Goal: Check status: Check status

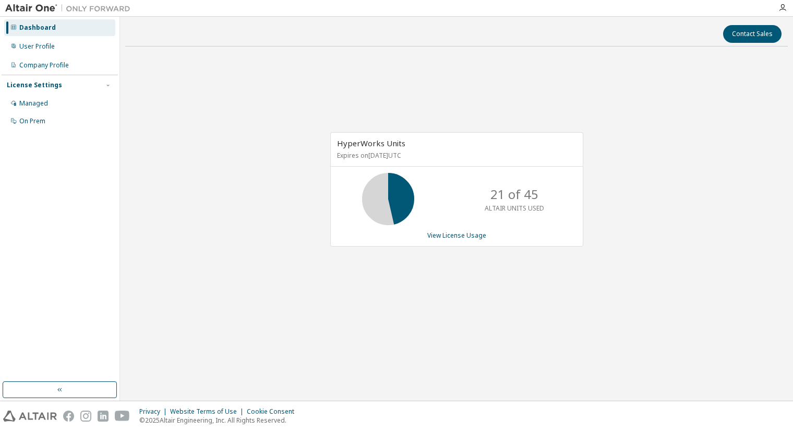
click at [452, 229] on div "HyperWorks Units Expires on [DATE] UTC 21 of 45 ALTAIR UNITS USED View License …" at bounding box center [456, 189] width 253 height 114
click at [454, 234] on link "View License Usage" at bounding box center [457, 235] width 59 height 9
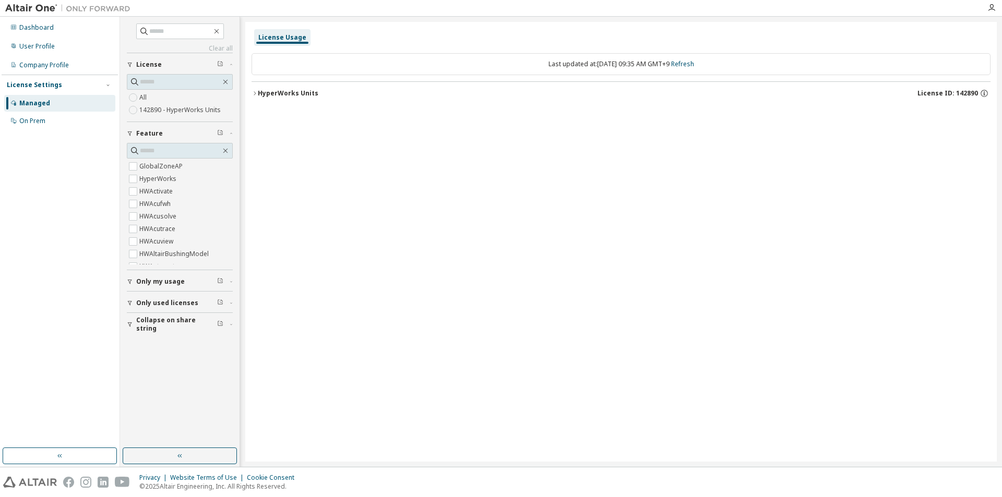
click at [265, 93] on div "HyperWorks Units" at bounding box center [288, 93] width 61 height 8
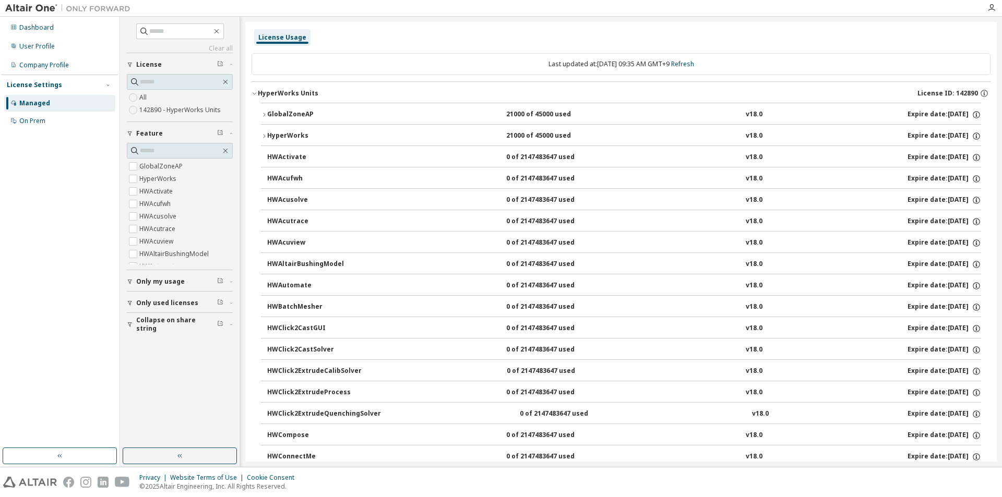
click at [265, 116] on icon "button" at bounding box center [264, 115] width 6 height 6
